Goal: Task Accomplishment & Management: Manage account settings

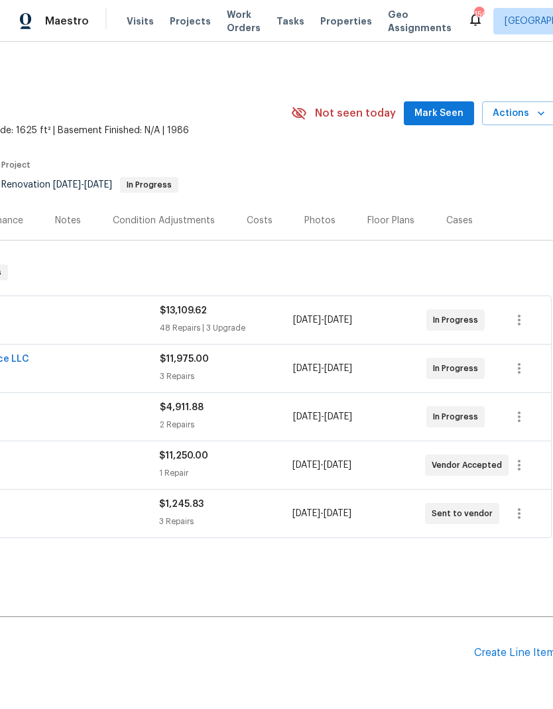
scroll to position [0, 194]
click at [521, 319] on icon "button" at bounding box center [518, 320] width 16 height 16
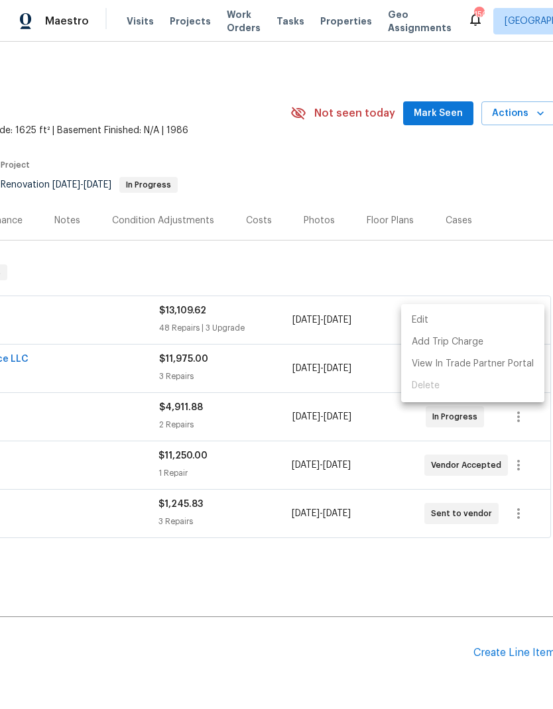
click at [433, 321] on li "Edit" at bounding box center [472, 320] width 143 height 22
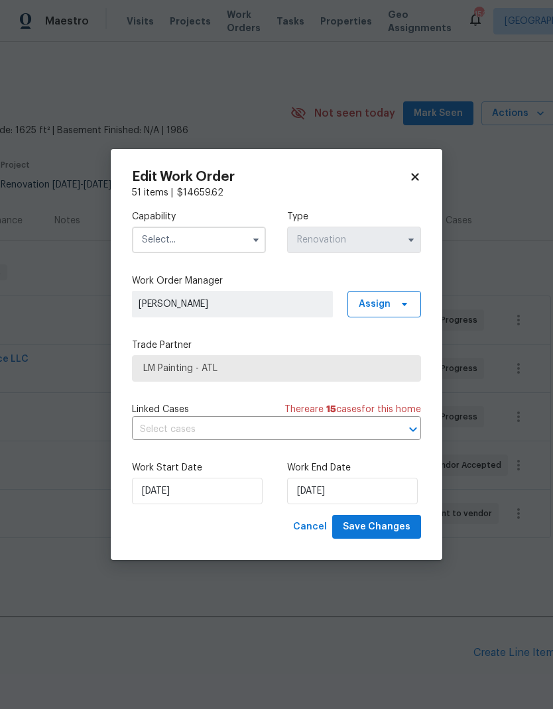
click at [227, 236] on input "text" at bounding box center [199, 240] width 134 height 27
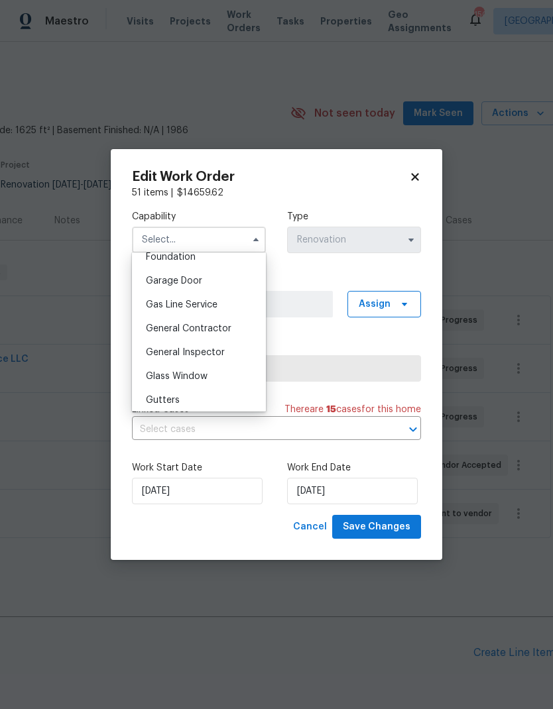
scroll to position [588, 0]
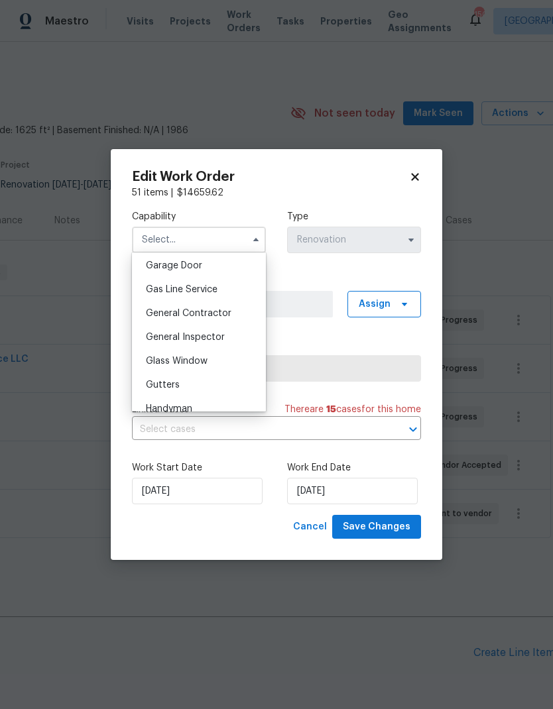
click at [214, 315] on span "General Contractor" at bounding box center [188, 313] width 85 height 9
type input "General Contractor"
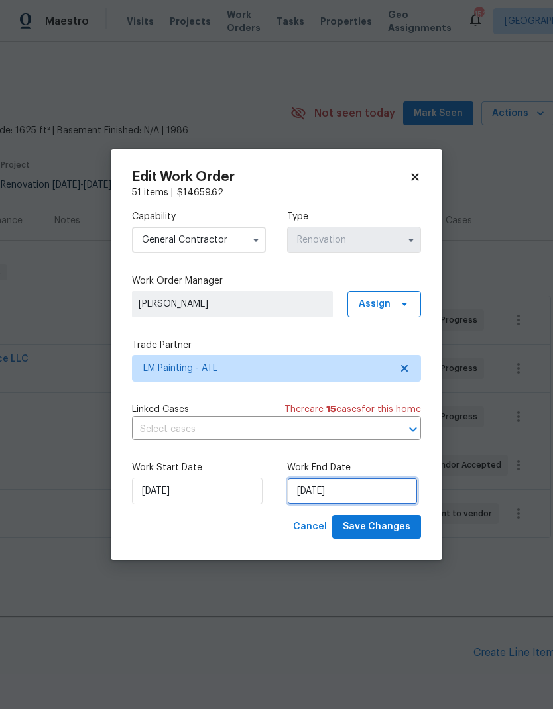
click at [359, 489] on input "8/31/2025" at bounding box center [352, 491] width 131 height 27
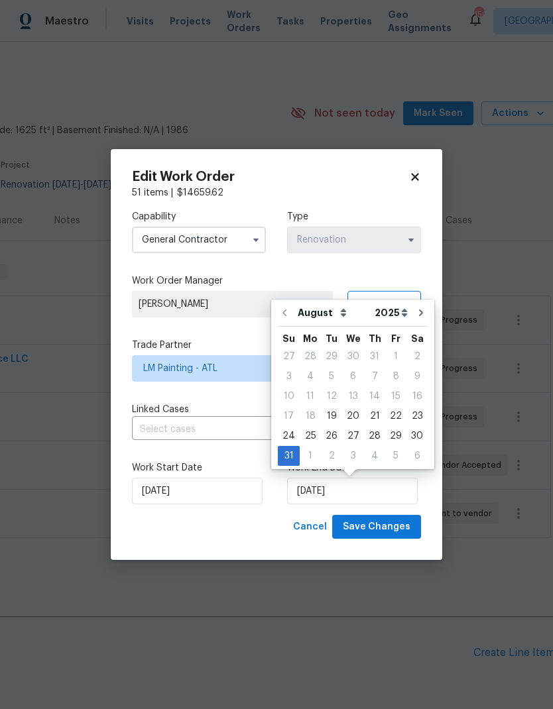
click at [419, 314] on icon "Go to next month" at bounding box center [421, 312] width 4 height 7
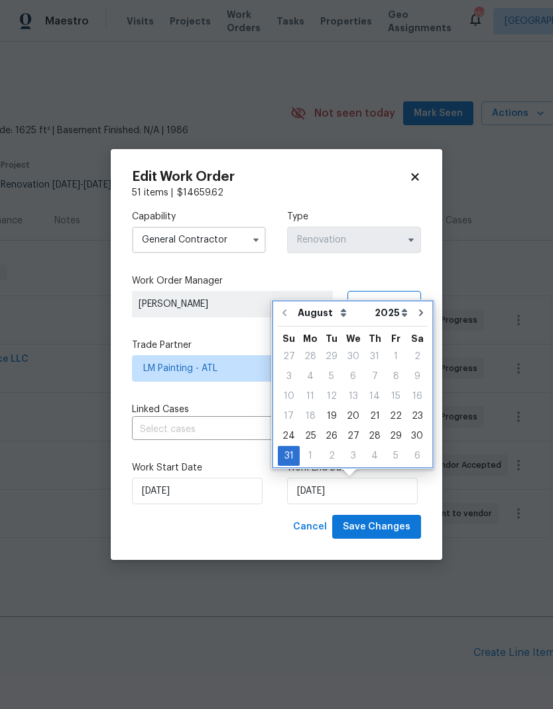
type input "9/30/2025"
select select "8"
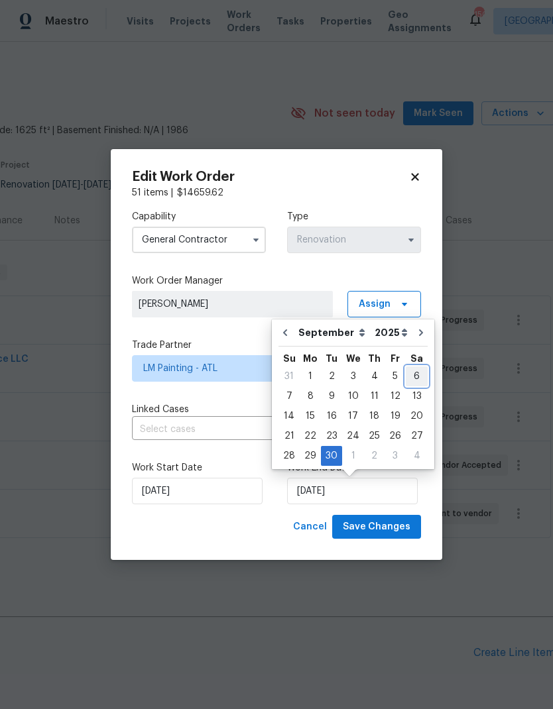
click at [406, 377] on div "6" at bounding box center [417, 376] width 22 height 19
type input "[DATE]"
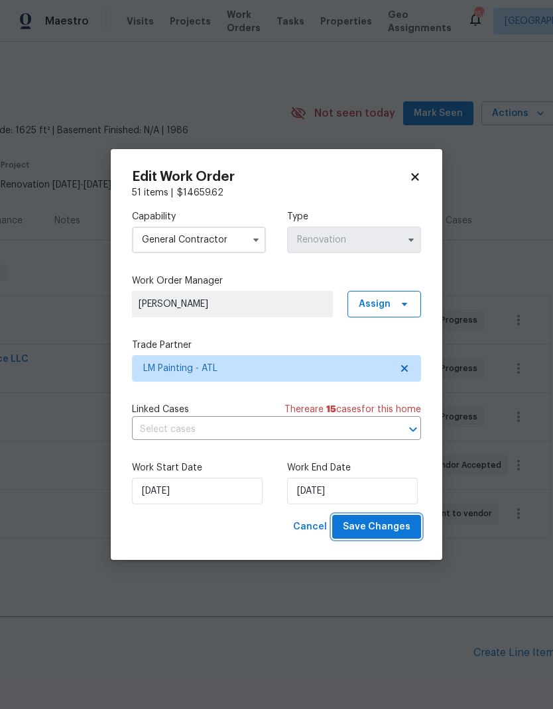
click at [384, 520] on span "Save Changes" at bounding box center [377, 527] width 68 height 17
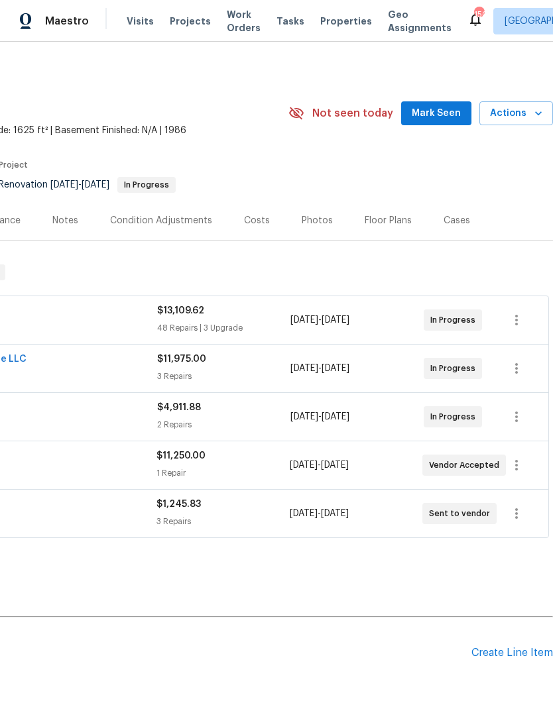
scroll to position [0, 196]
click at [515, 368] on icon "button" at bounding box center [516, 369] width 16 height 16
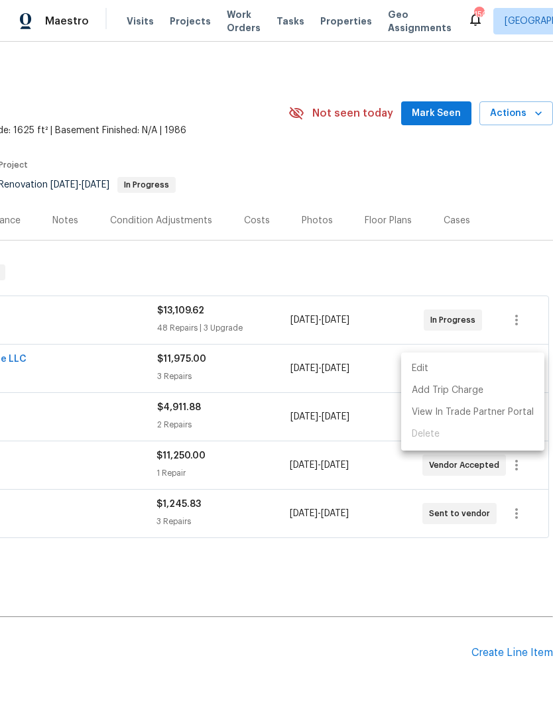
click at [449, 366] on li "Edit" at bounding box center [472, 369] width 143 height 22
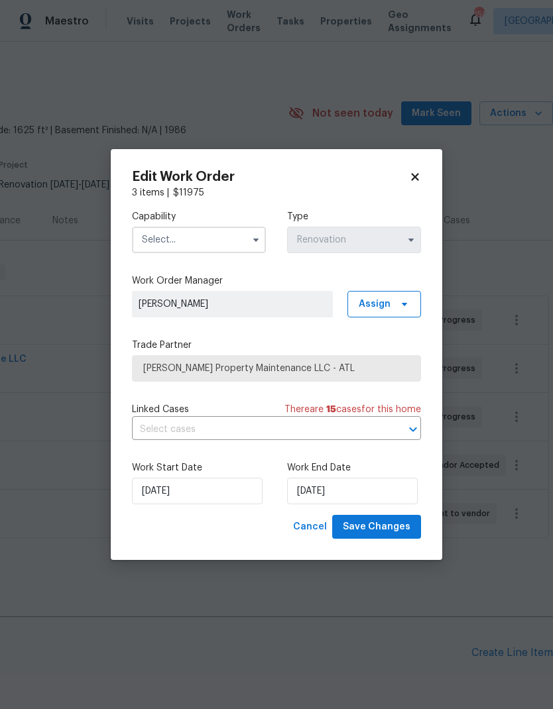
click at [195, 231] on input "text" at bounding box center [199, 240] width 134 height 27
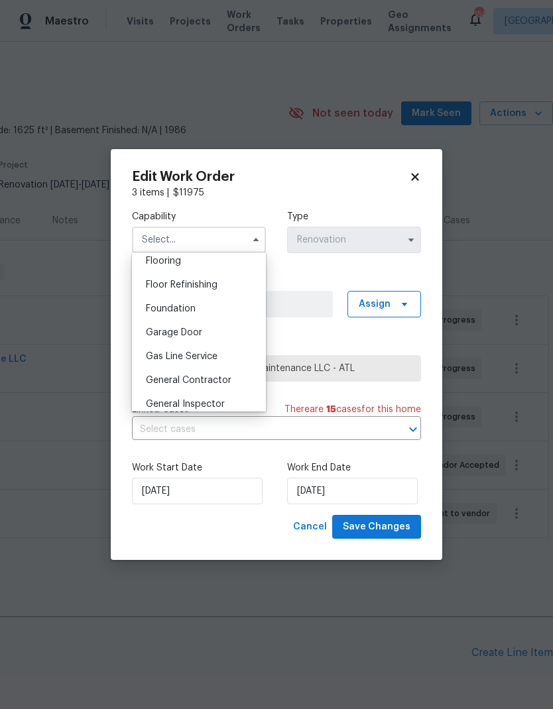
scroll to position [541, 0]
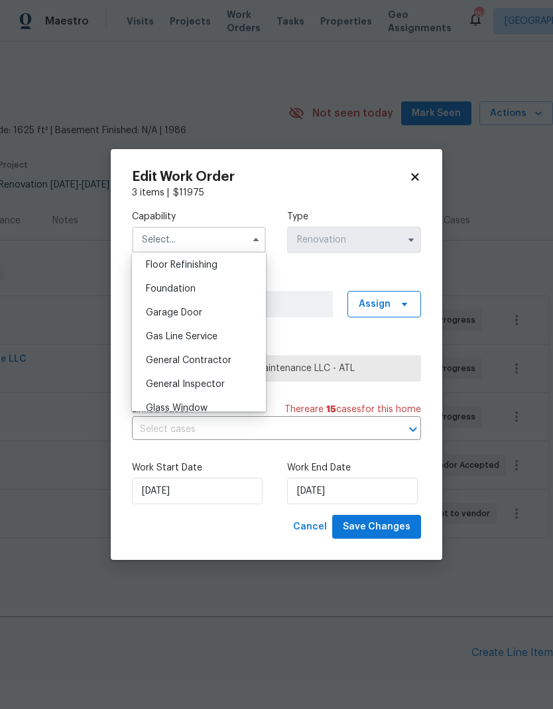
click at [217, 361] on span "General Contractor" at bounding box center [188, 360] width 85 height 9
type input "General Contractor"
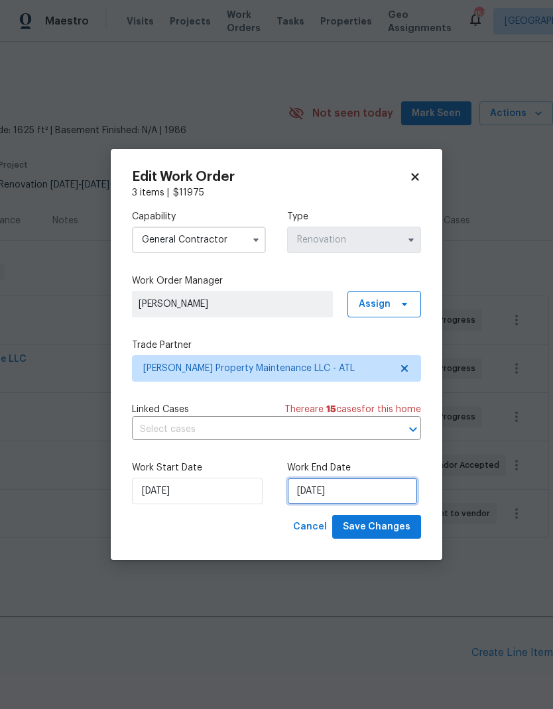
click at [373, 496] on input "8/31/2025" at bounding box center [352, 491] width 131 height 27
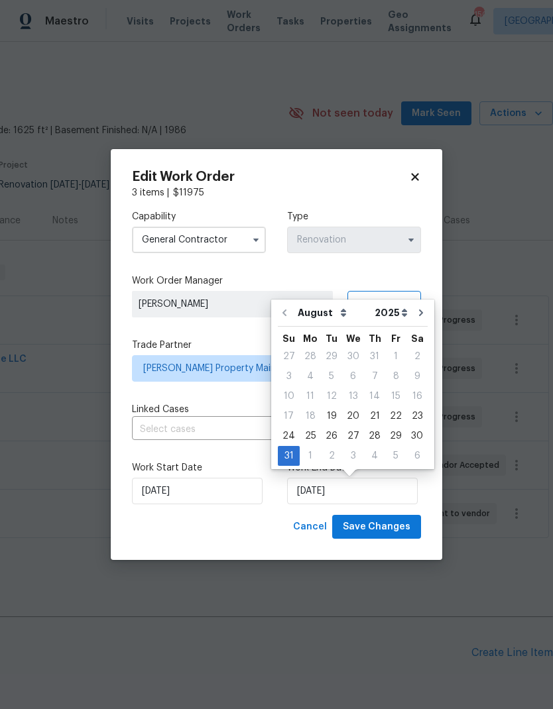
click at [416, 311] on icon "Go to next month" at bounding box center [421, 312] width 11 height 11
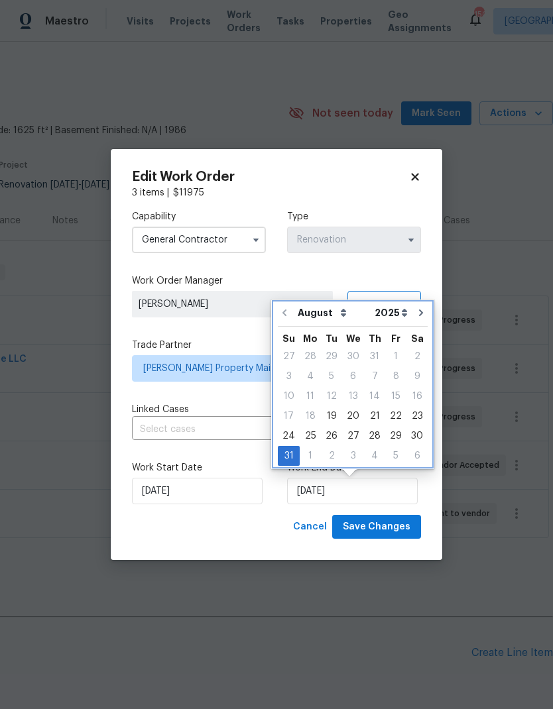
type input "9/30/2025"
select select "8"
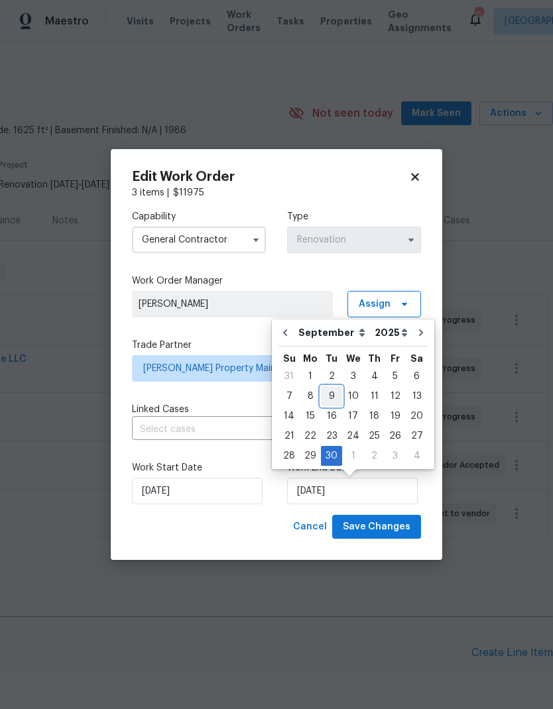
click at [329, 396] on div "9" at bounding box center [331, 396] width 21 height 19
type input "[DATE]"
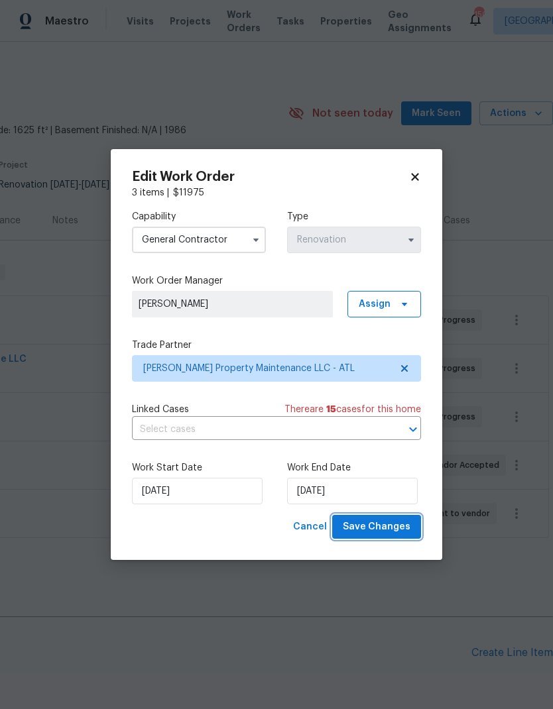
click at [383, 529] on span "Save Changes" at bounding box center [377, 527] width 68 height 17
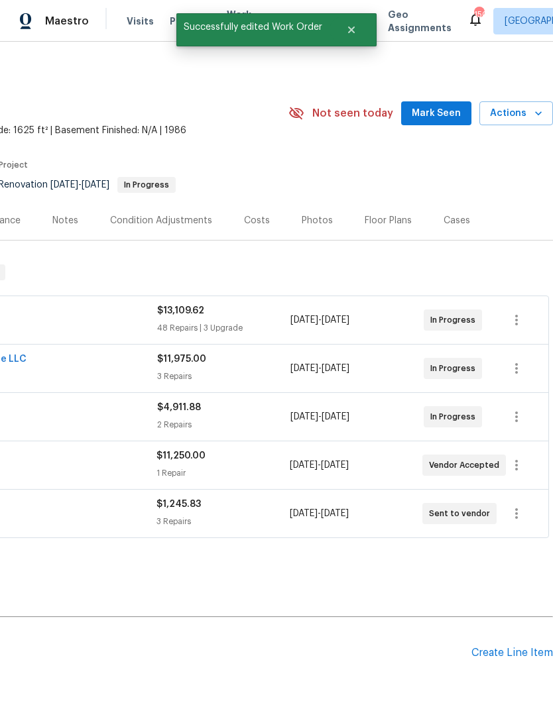
scroll to position [0, 196]
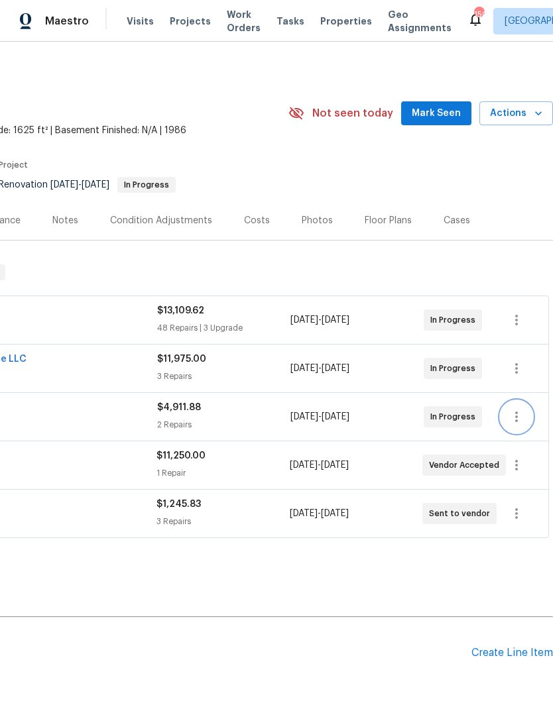
click at [517, 415] on icon "button" at bounding box center [516, 417] width 16 height 16
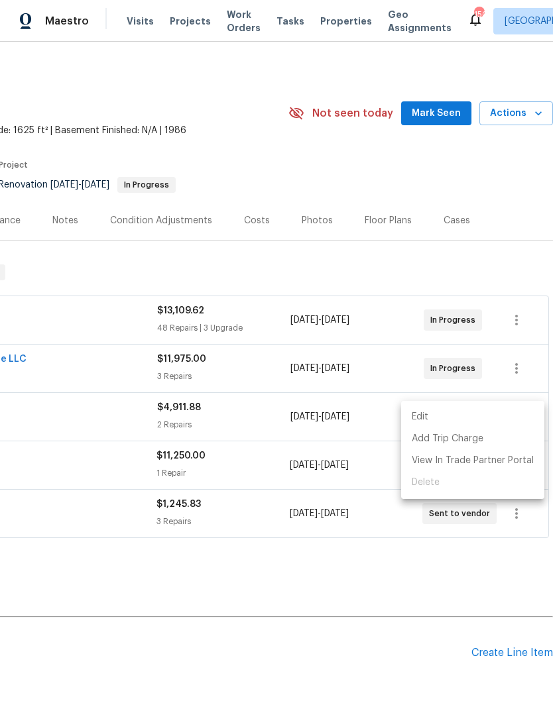
click at [436, 414] on li "Edit" at bounding box center [472, 417] width 143 height 22
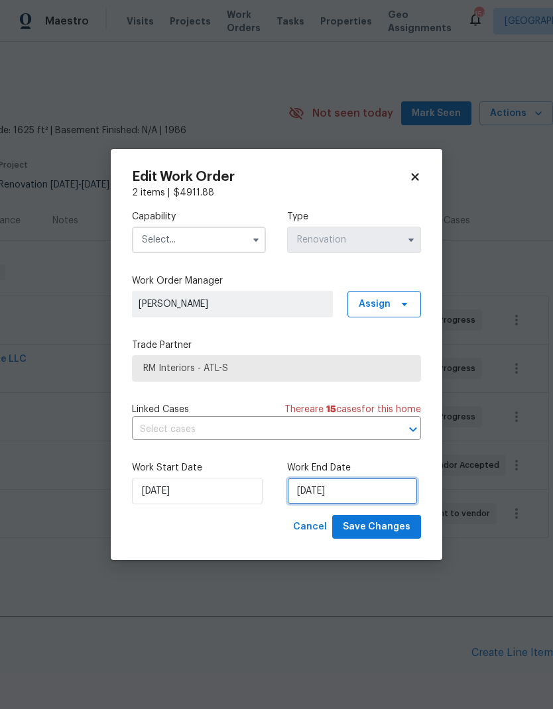
click at [347, 490] on input "8/31/2025" at bounding box center [352, 491] width 131 height 27
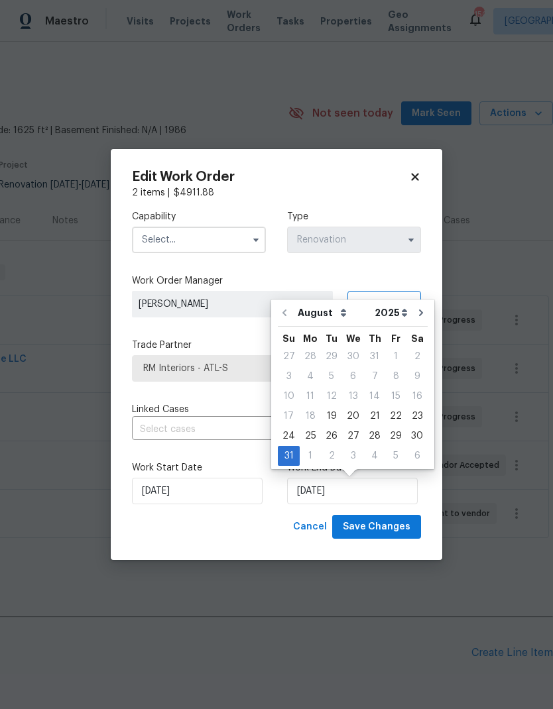
click at [411, 310] on button "Go to next month" at bounding box center [421, 313] width 20 height 27
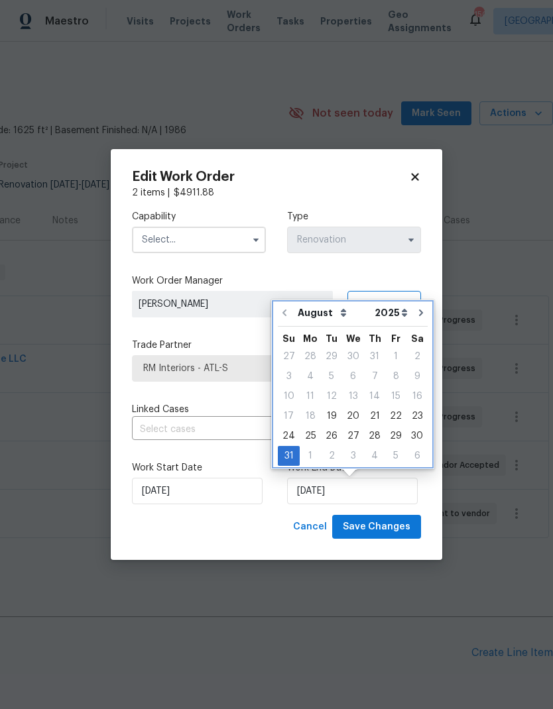
type input "9/30/2025"
select select "8"
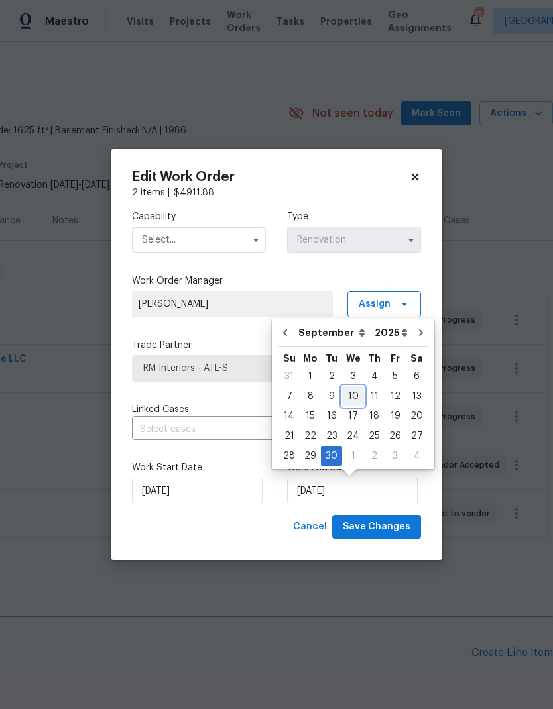
click at [344, 397] on div "10" at bounding box center [353, 396] width 22 height 19
type input "[DATE]"
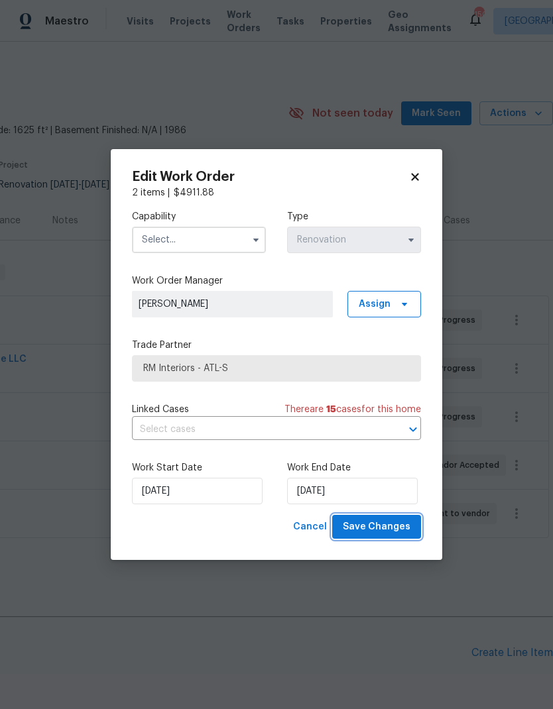
click at [383, 526] on span "Save Changes" at bounding box center [377, 527] width 68 height 17
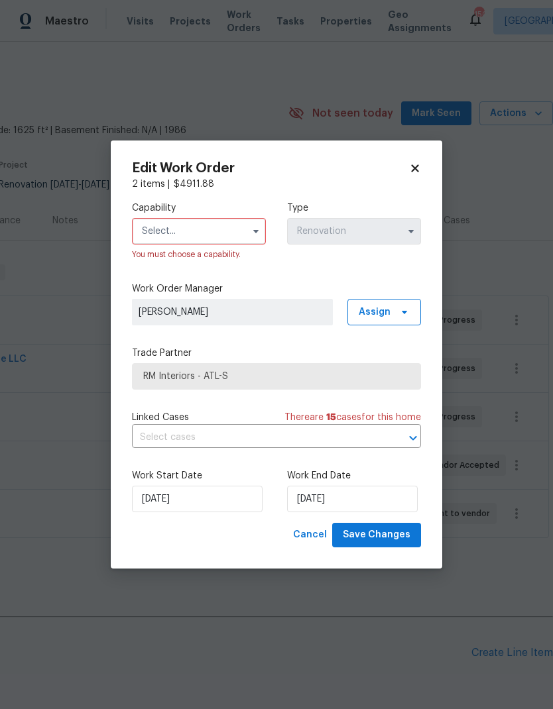
click at [190, 225] on input "text" at bounding box center [199, 231] width 134 height 27
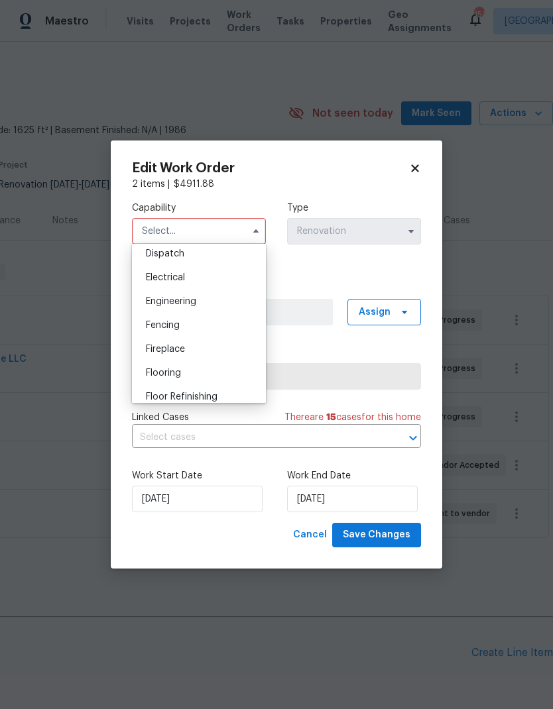
scroll to position [409, 0]
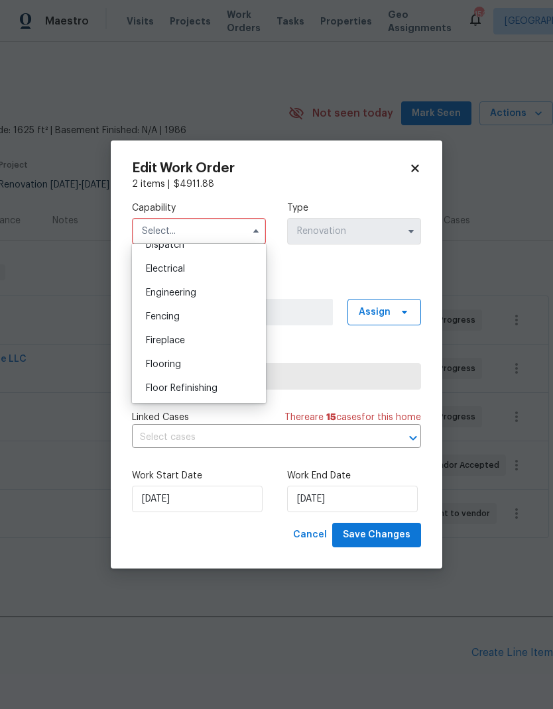
click at [182, 363] on div "Flooring" at bounding box center [198, 365] width 127 height 24
type input "Flooring"
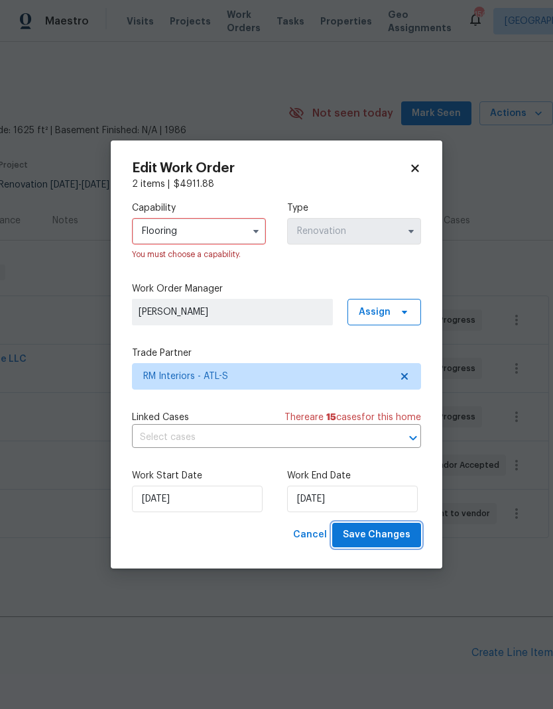
click at [386, 535] on span "Save Changes" at bounding box center [377, 535] width 68 height 17
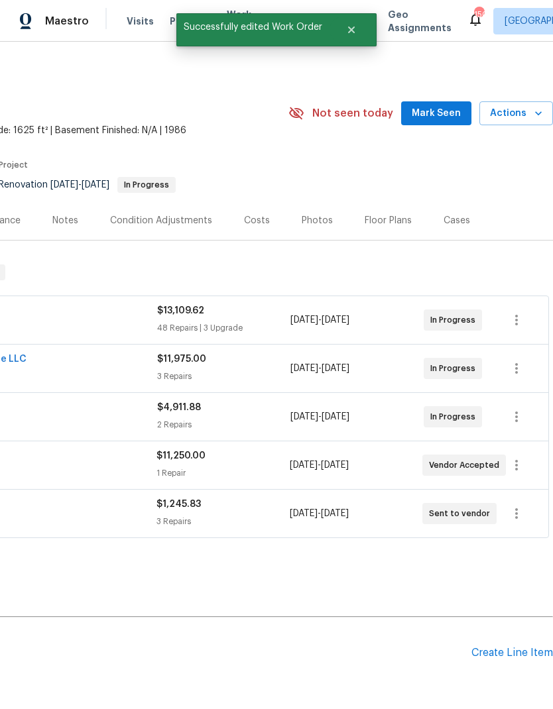
scroll to position [0, 196]
click at [518, 466] on icon "button" at bounding box center [516, 465] width 16 height 16
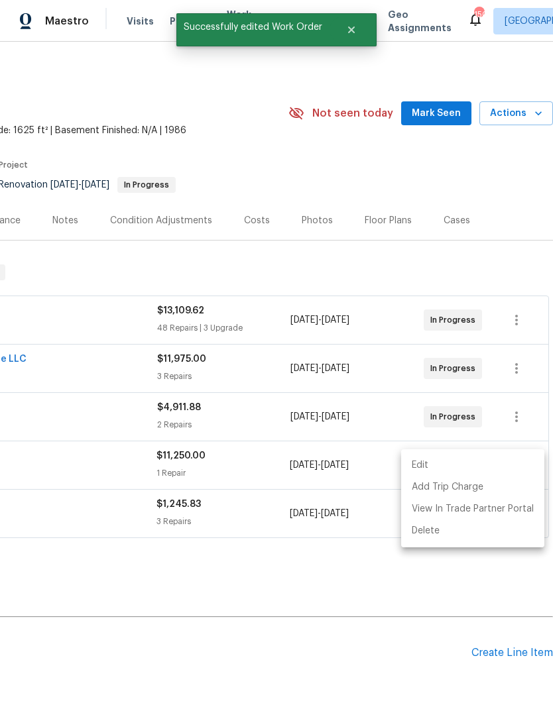
click at [433, 463] on li "Edit" at bounding box center [472, 466] width 143 height 22
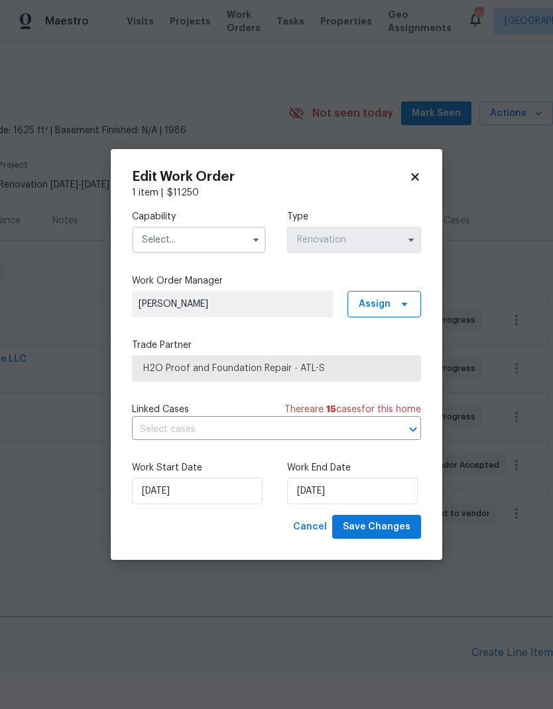
click at [210, 239] on input "text" at bounding box center [199, 240] width 134 height 27
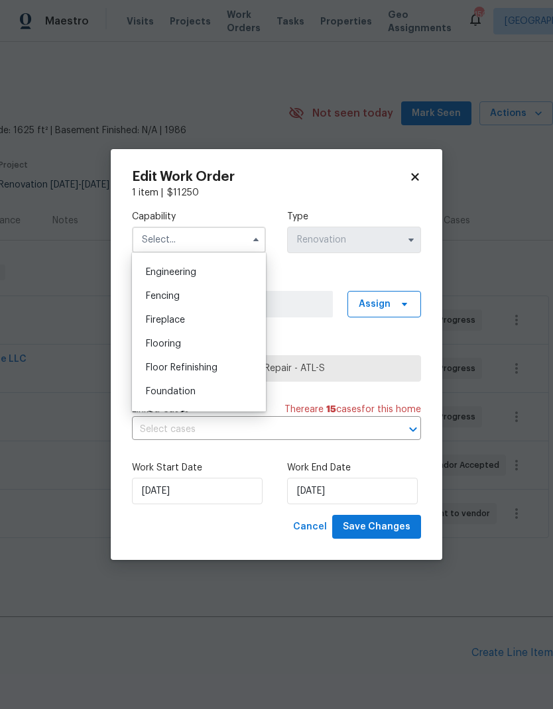
scroll to position [439, 0]
click at [190, 394] on span "Foundation" at bounding box center [171, 390] width 50 height 9
type input "Foundation"
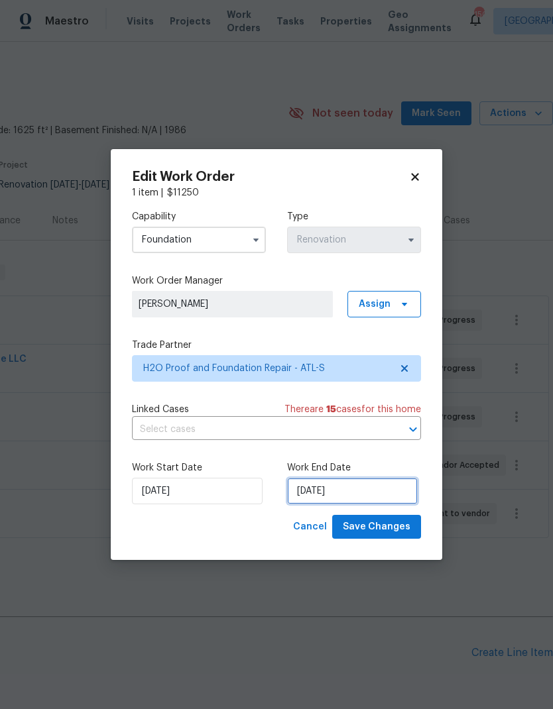
click at [344, 492] on input "8/31/2025" at bounding box center [352, 491] width 131 height 27
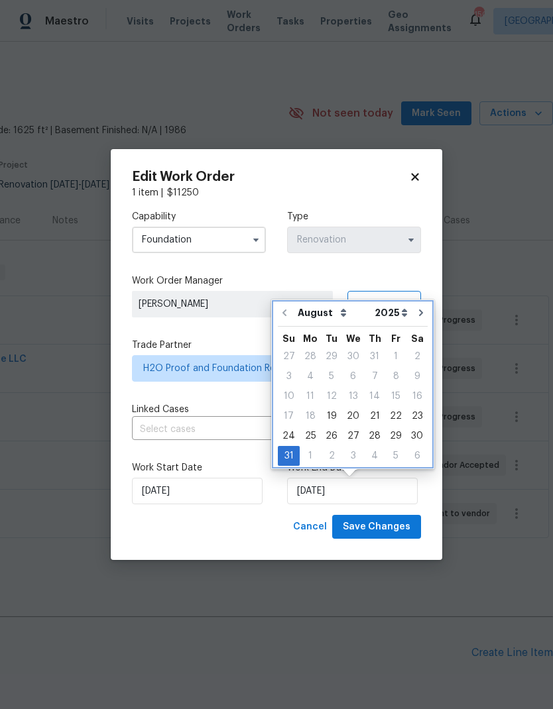
click at [416, 316] on icon "Go to next month" at bounding box center [421, 312] width 11 height 11
type input "9/30/2025"
select select "8"
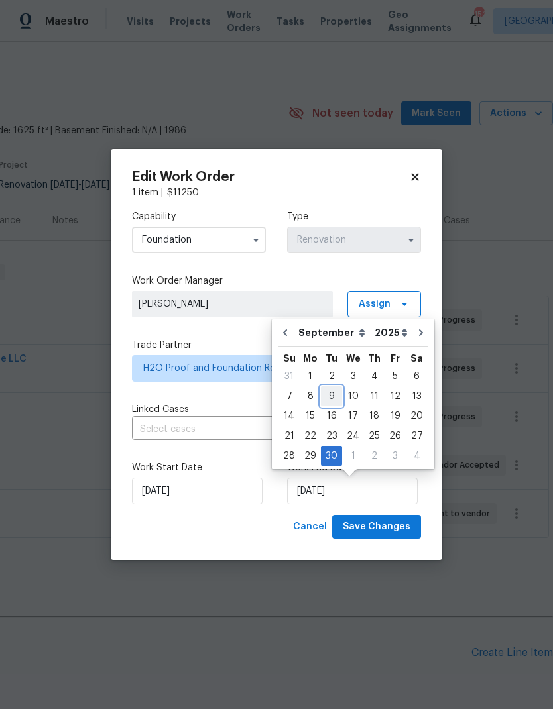
click at [331, 395] on div "9" at bounding box center [331, 396] width 21 height 19
type input "[DATE]"
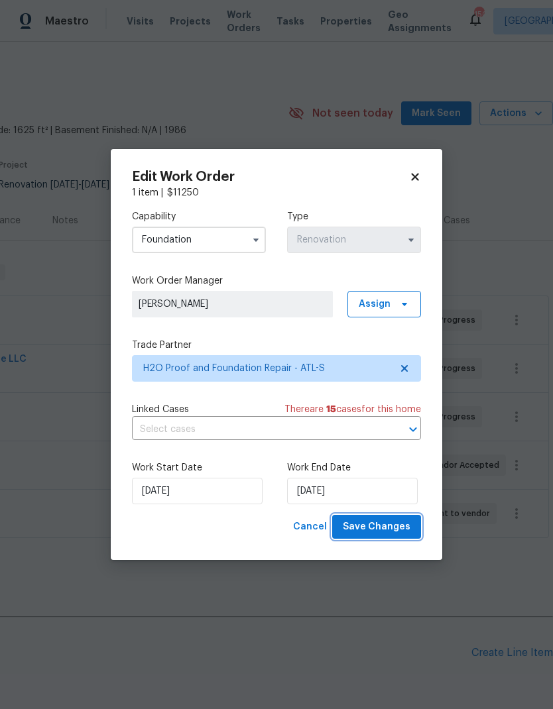
click at [373, 529] on span "Save Changes" at bounding box center [377, 527] width 68 height 17
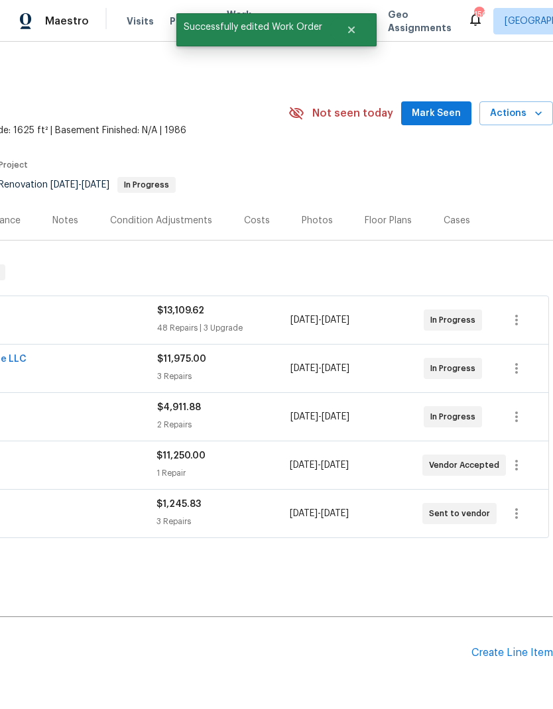
scroll to position [0, 196]
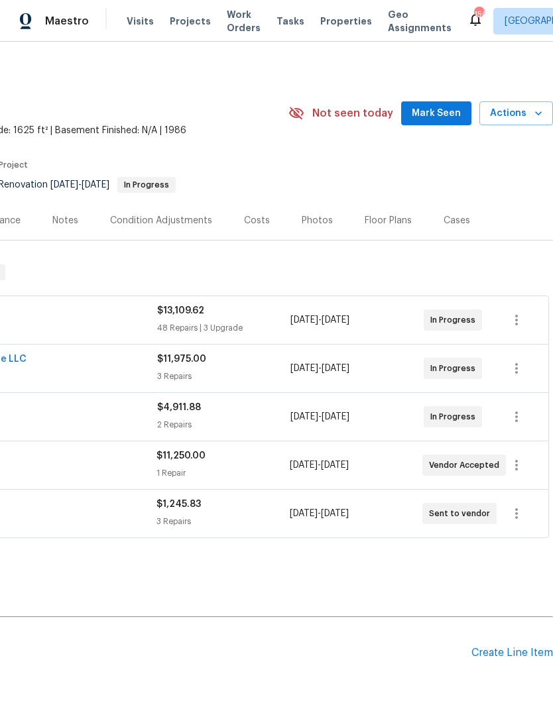
click at [421, 114] on span "Mark Seen" at bounding box center [436, 113] width 49 height 17
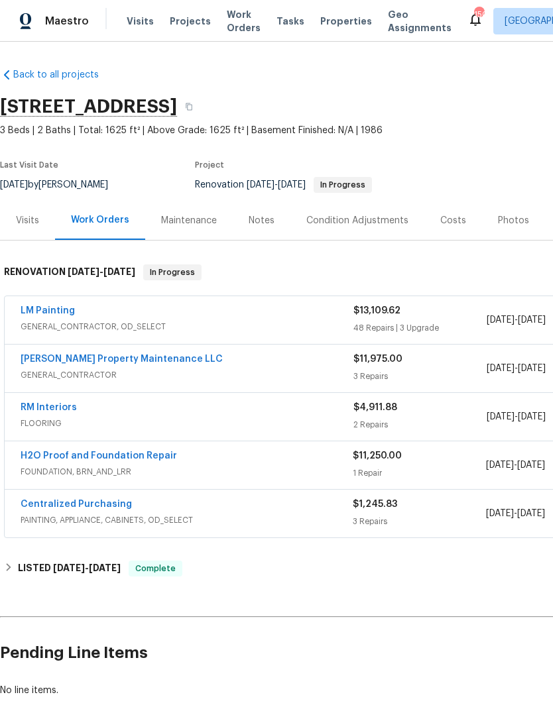
click at [453, 220] on div "Costs" at bounding box center [453, 220] width 26 height 13
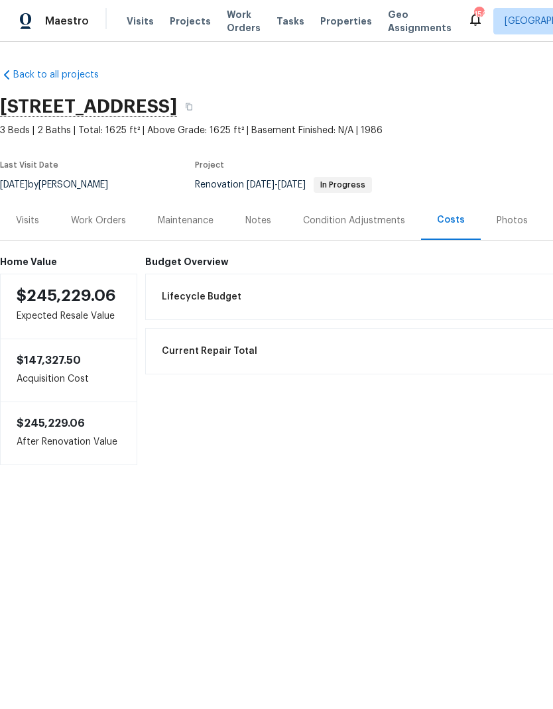
click at [104, 223] on div "Work Orders" at bounding box center [98, 220] width 55 height 13
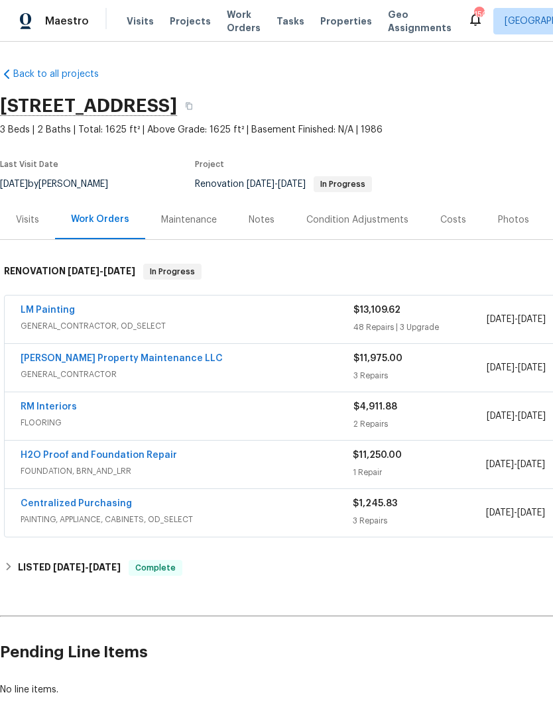
scroll to position [1, 0]
click at [347, 215] on div "Condition Adjustments" at bounding box center [357, 220] width 102 height 13
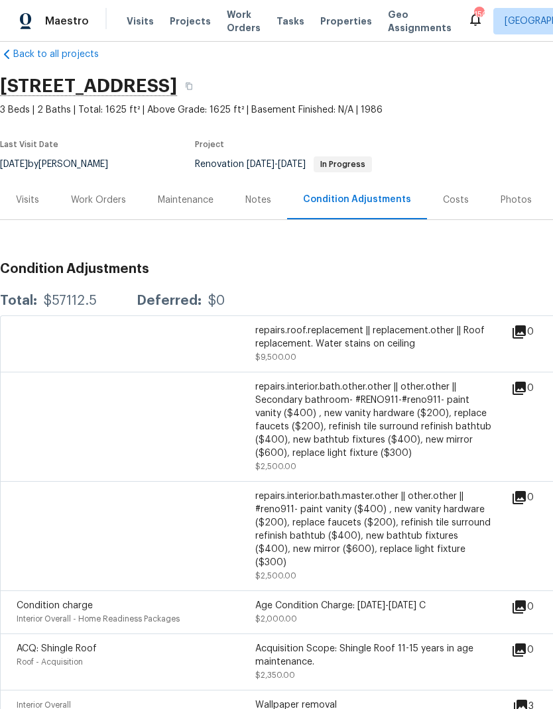
scroll to position [22, 0]
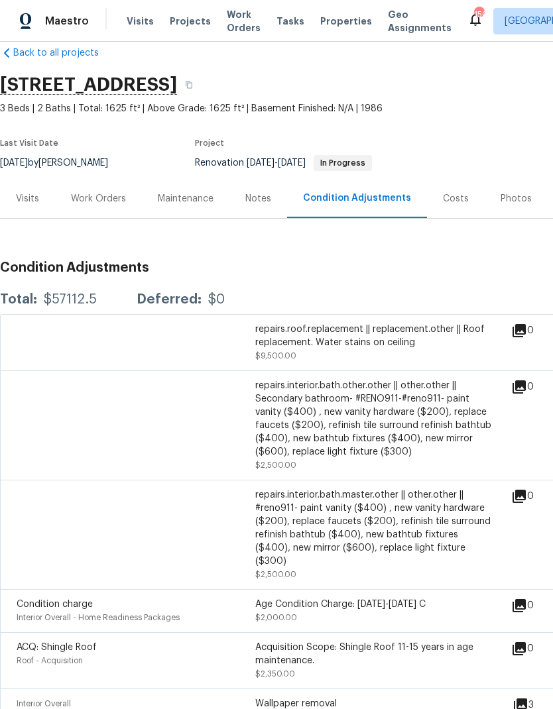
click at [103, 192] on div "Work Orders" at bounding box center [98, 198] width 55 height 13
